Goal: Task Accomplishment & Management: Use online tool/utility

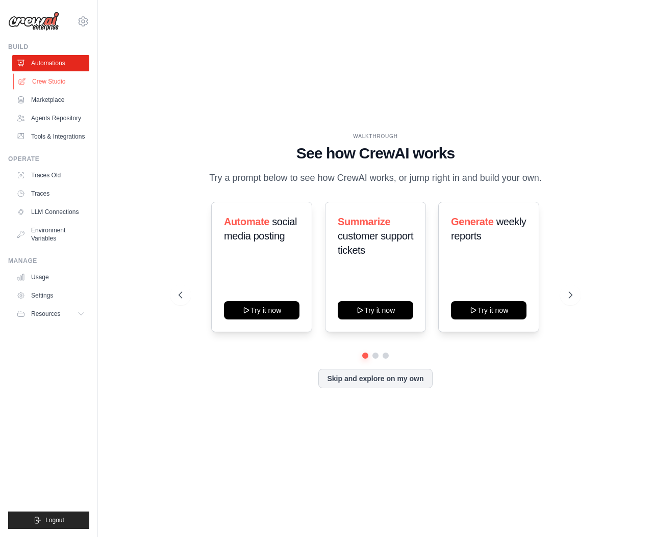
click at [55, 84] on link "Crew Studio" at bounding box center [51, 81] width 77 height 16
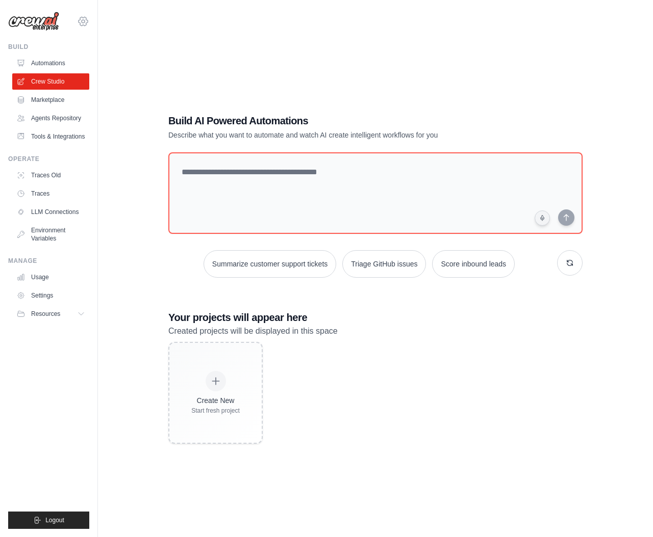
click at [82, 21] on icon at bounding box center [83, 21] width 12 height 12
click at [53, 136] on link "Tools & Integrations" at bounding box center [51, 136] width 77 height 16
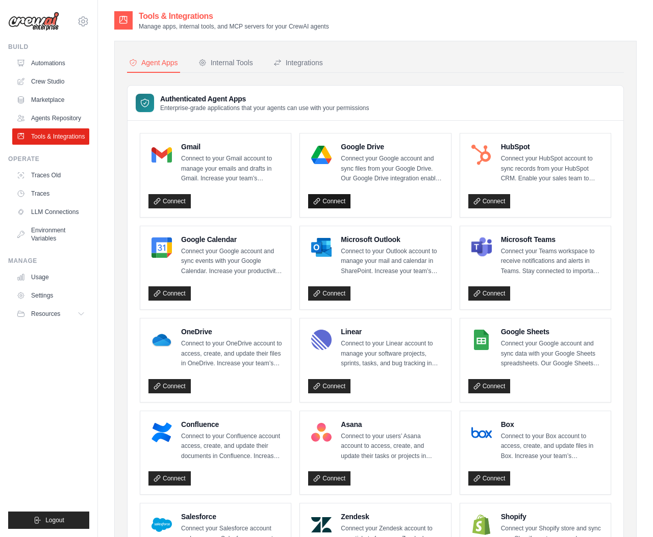
click at [329, 202] on link "Connect" at bounding box center [329, 201] width 42 height 14
click at [322, 198] on link "Connect" at bounding box center [329, 201] width 42 height 14
click at [332, 234] on div at bounding box center [321, 247] width 27 height 27
click at [332, 205] on link "Connect" at bounding box center [329, 201] width 42 height 14
